Goal: Task Accomplishment & Management: Use online tool/utility

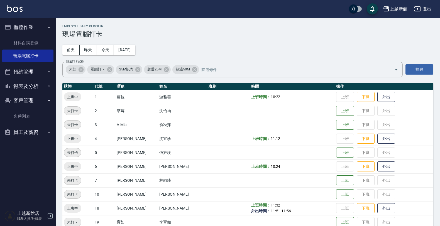
scroll to position [121, 0]
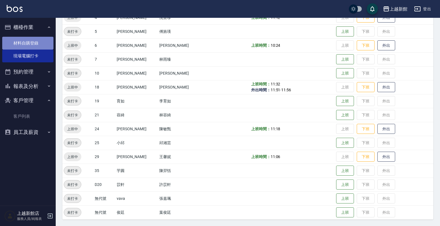
click at [31, 41] on link "材料自購登錄" at bounding box center [27, 43] width 51 height 13
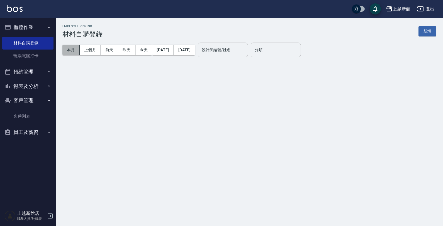
click at [69, 52] on button "本月" at bounding box center [70, 50] width 17 height 10
click at [72, 48] on button "本月" at bounding box center [70, 50] width 17 height 10
click at [242, 51] on div "設計師編號/姓名 設計師編號/姓名" at bounding box center [223, 50] width 50 height 15
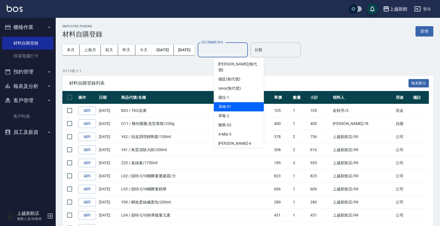
click at [239, 104] on div "承翰 -01" at bounding box center [239, 106] width 50 height 9
type input "承翰-01"
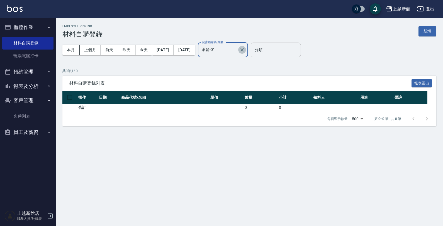
drag, startPoint x: 260, startPoint y: 47, endPoint x: 257, endPoint y: 50, distance: 4.4
click at [246, 47] on button "Clear" at bounding box center [242, 50] width 8 height 8
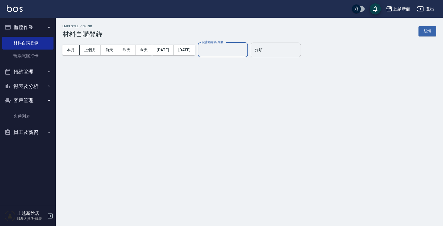
click at [240, 54] on input "設計師編號/姓名" at bounding box center [222, 50] width 45 height 10
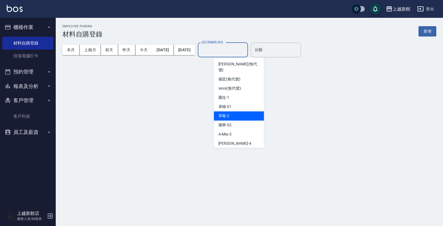
click at [234, 111] on div "草莓 -2" at bounding box center [239, 115] width 50 height 9
type input "草莓-2"
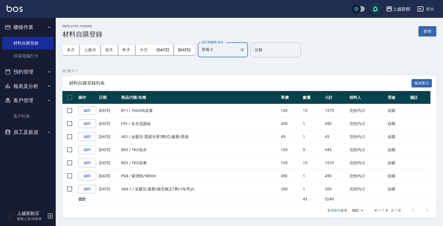
drag, startPoint x: 29, startPoint y: 115, endPoint x: 31, endPoint y: 107, distance: 7.4
click at [29, 114] on link "客戶列表" at bounding box center [27, 116] width 51 height 13
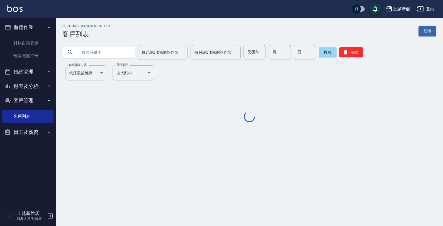
click at [99, 51] on input "text" at bounding box center [104, 52] width 52 height 15
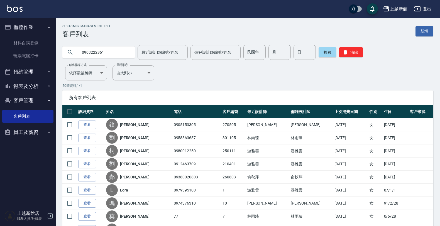
type input "0903222961"
